Goal: Information Seeking & Learning: Learn about a topic

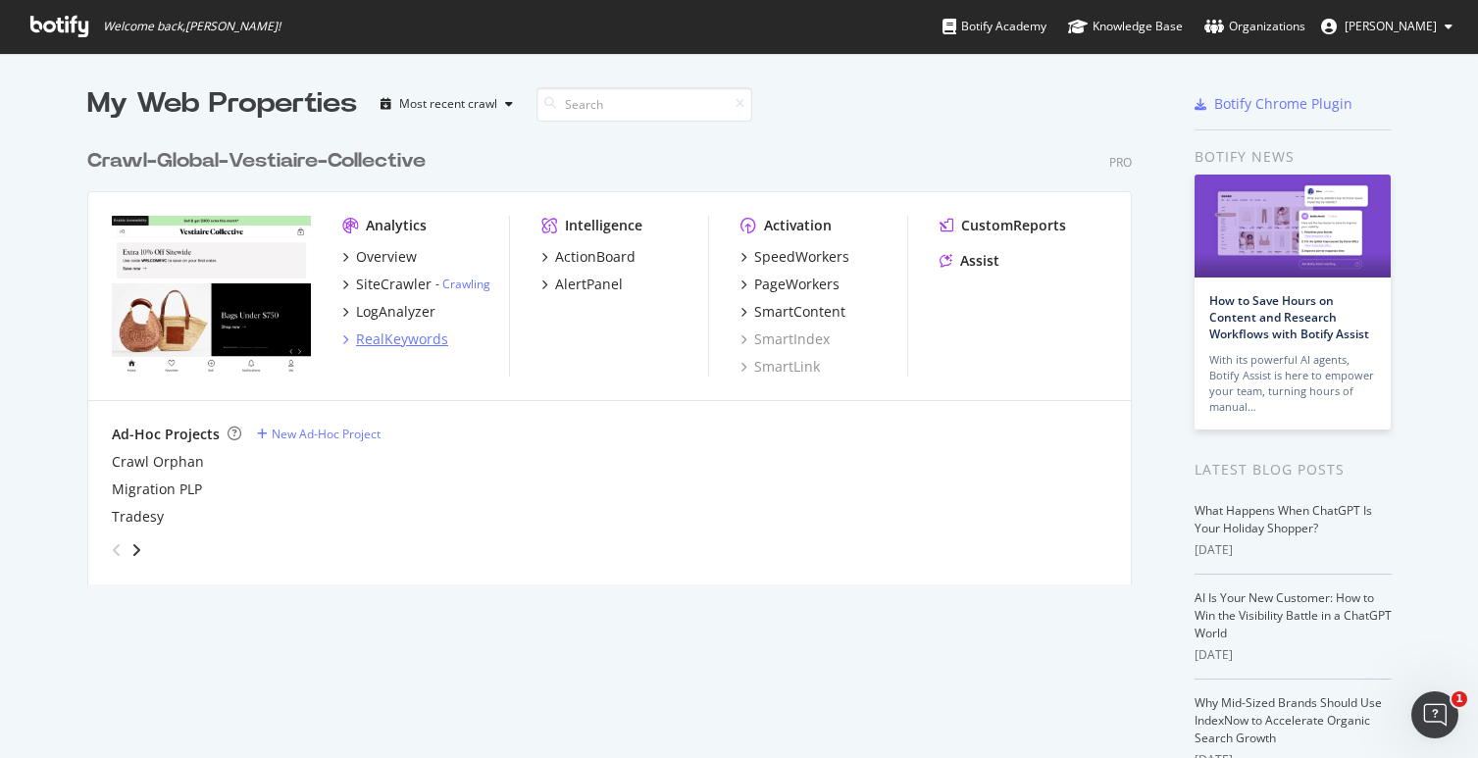
click at [380, 336] on div "RealKeywords" at bounding box center [402, 340] width 92 height 20
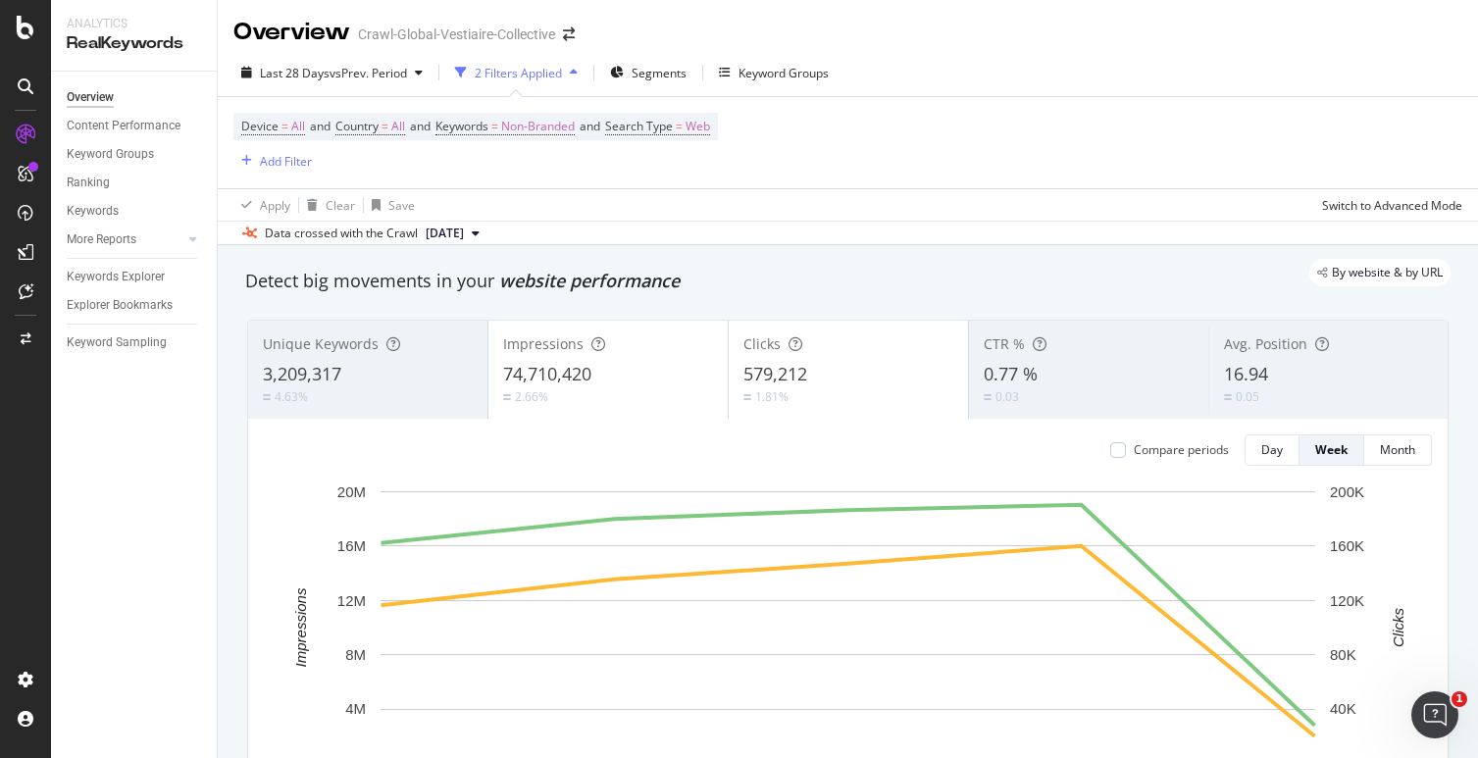
click at [899, 136] on div "Device = All and Country = All and Keywords = Non-Branded and Search Type = Web…" at bounding box center [847, 142] width 1229 height 91
